Goal: Task Accomplishment & Management: Complete application form

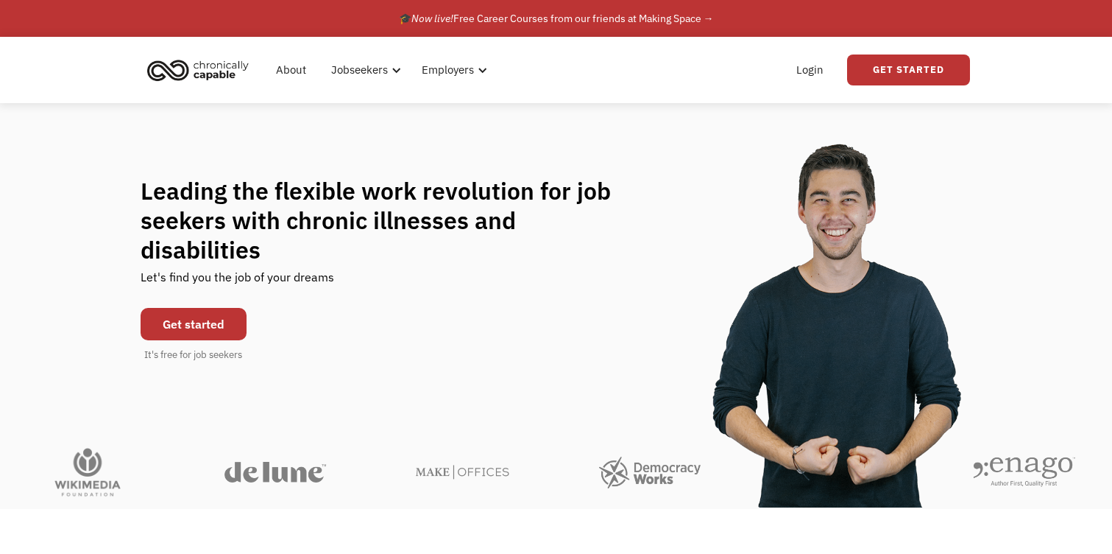
click at [189, 308] on link "Get started" at bounding box center [194, 324] width 106 height 32
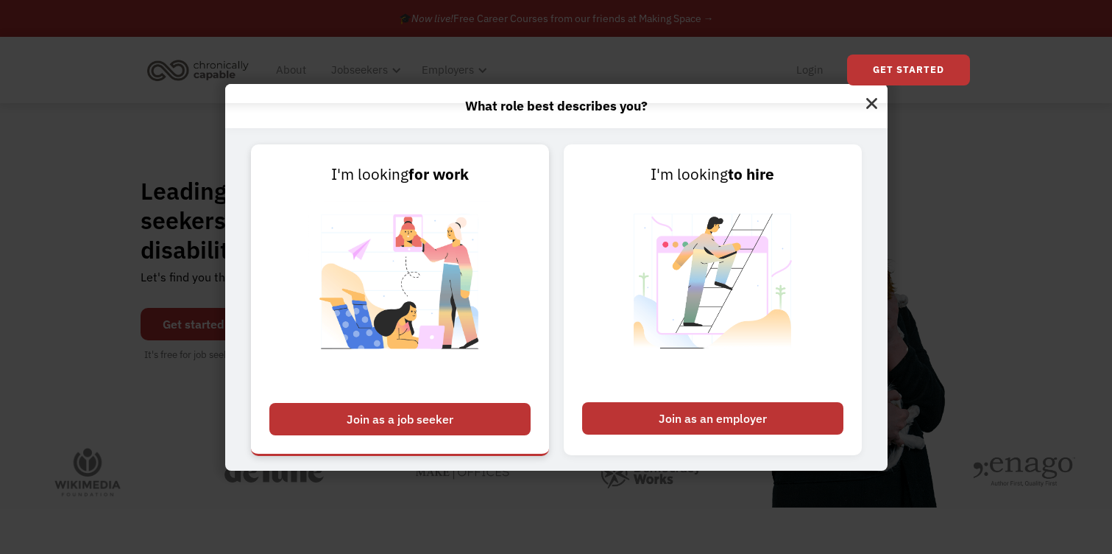
click at [434, 415] on div "Join as a job seeker" at bounding box center [399, 419] width 261 height 32
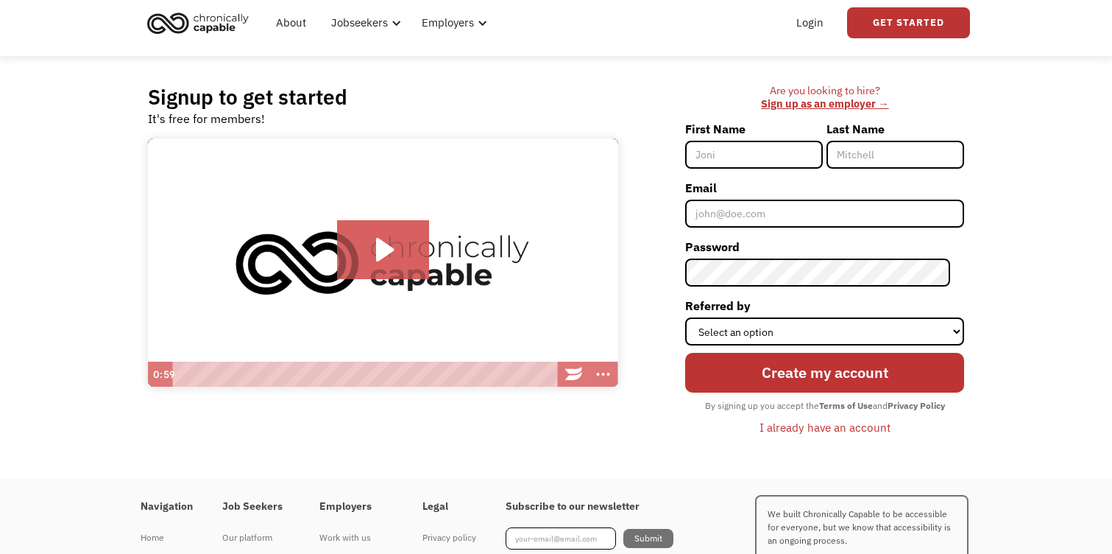
scroll to position [147, 0]
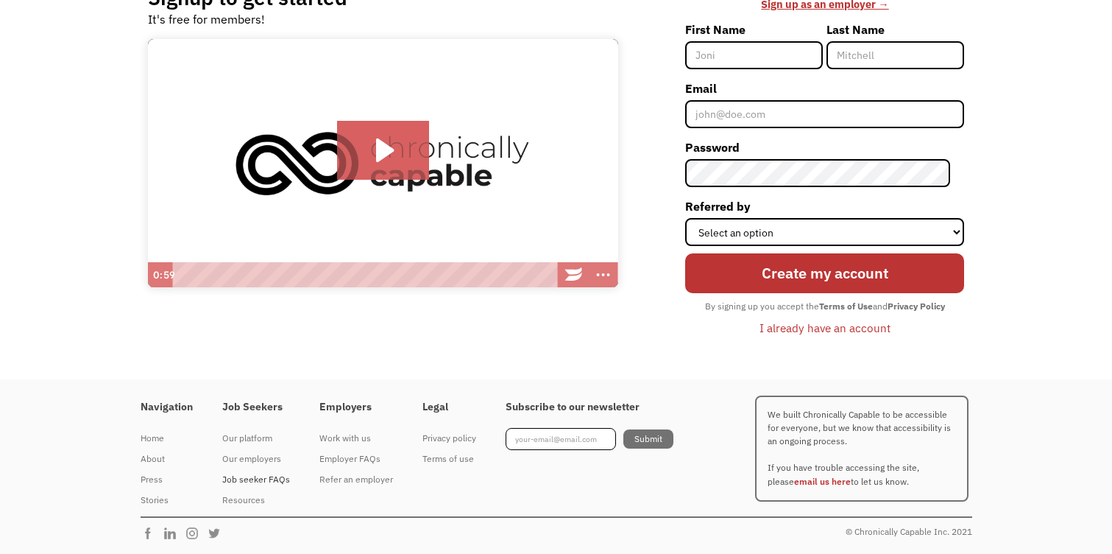
click at [272, 479] on div "Job seeker FAQs" at bounding box center [256, 479] width 68 height 18
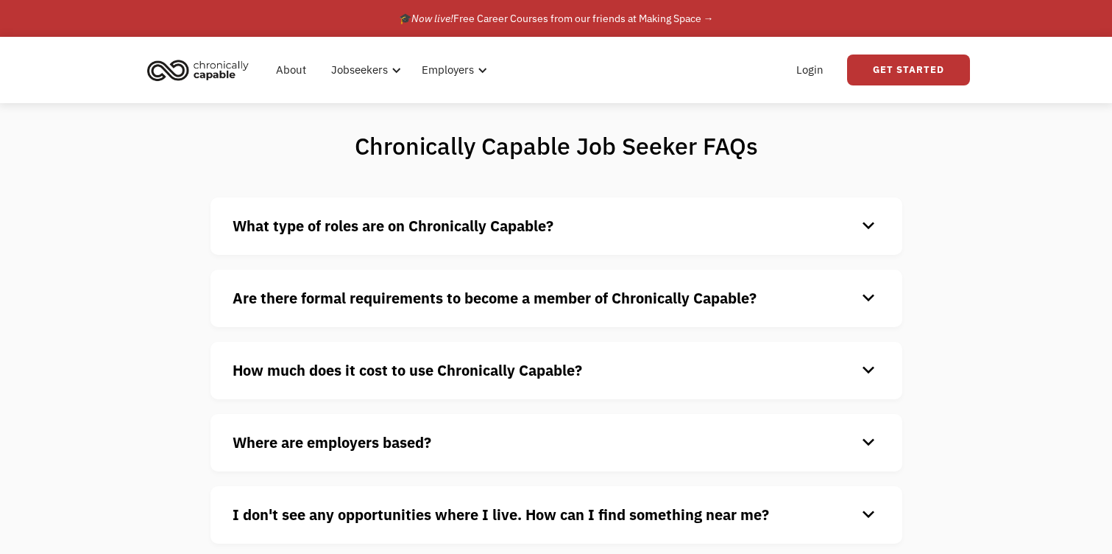
click at [511, 230] on strong "What type of roles are on Chronically Capable?" at bounding box center [393, 226] width 321 height 20
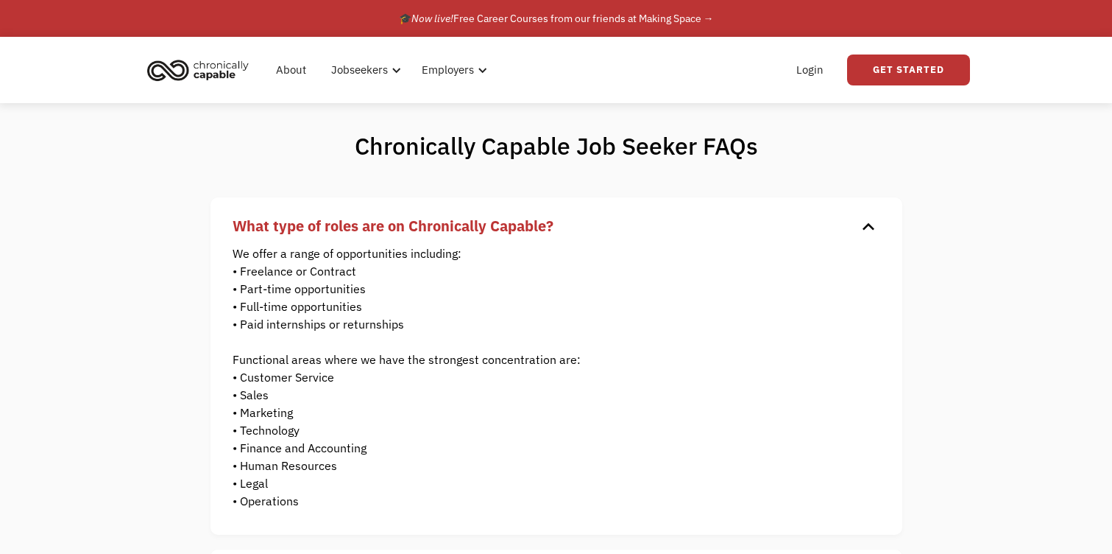
click at [511, 227] on strong "What type of roles are on Chronically Capable?" at bounding box center [393, 226] width 321 height 20
